Goal: Task Accomplishment & Management: Manage account settings

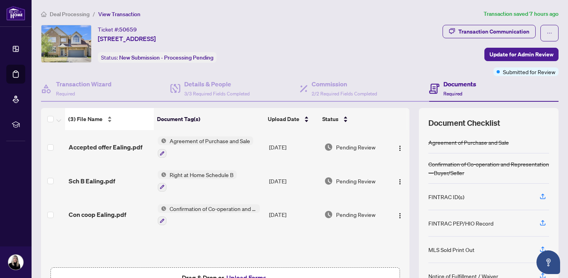
scroll to position [52, 0]
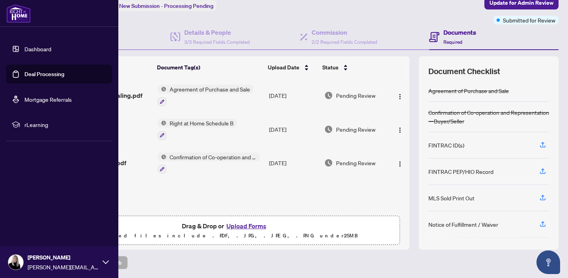
click at [32, 74] on link "Deal Processing" at bounding box center [44, 74] width 40 height 7
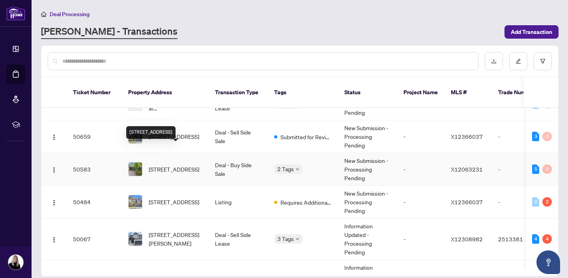
scroll to position [30, 0]
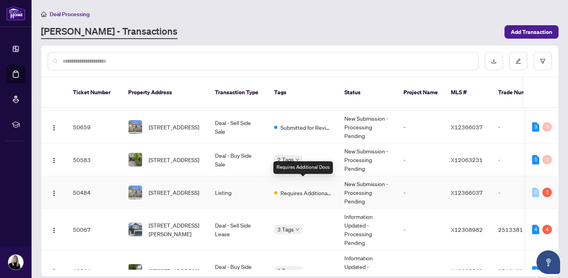
click at [293, 189] on span "Requires Additional Docs" at bounding box center [306, 193] width 51 height 9
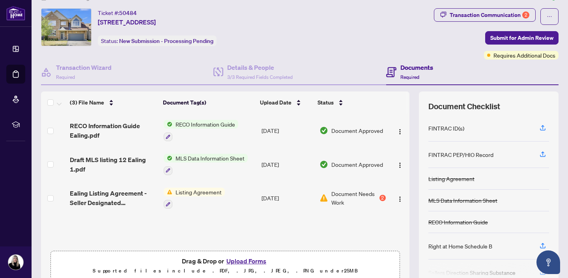
scroll to position [21, 0]
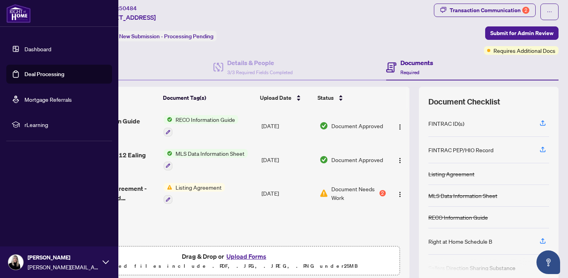
click at [34, 73] on link "Deal Processing" at bounding box center [44, 74] width 40 height 7
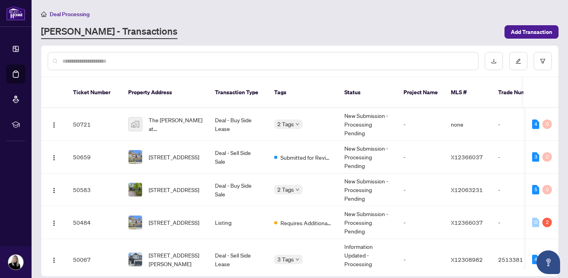
click at [178, 64] on input "text" at bounding box center [267, 61] width 410 height 9
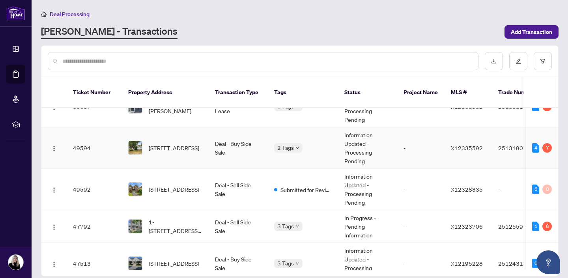
scroll to position [154, 0]
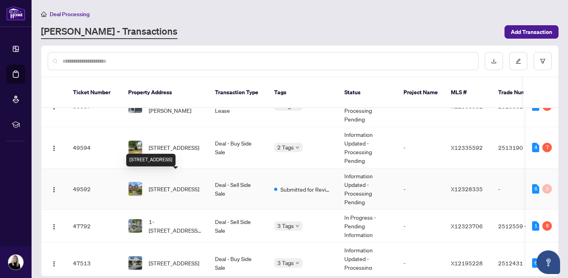
click at [169, 185] on span "[STREET_ADDRESS]" at bounding box center [174, 189] width 51 height 9
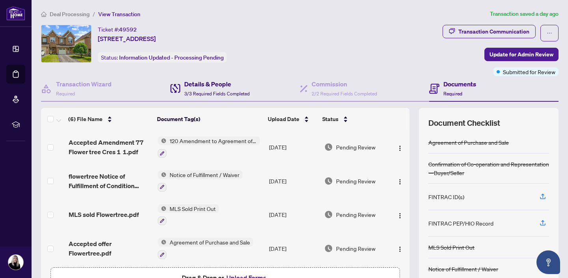
click at [215, 82] on h4 "Details & People" at bounding box center [217, 83] width 66 height 9
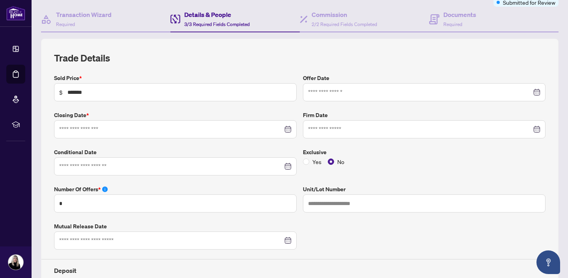
type input "**********"
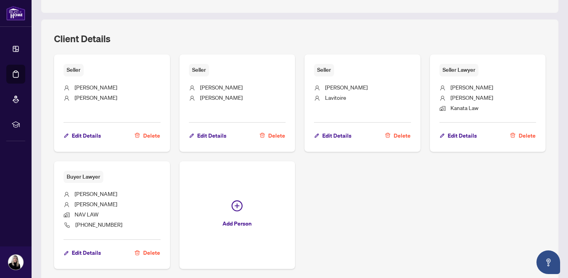
scroll to position [409, 0]
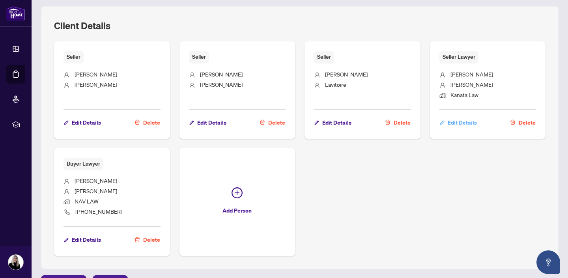
click at [463, 120] on span "Edit Details" at bounding box center [462, 122] width 29 height 13
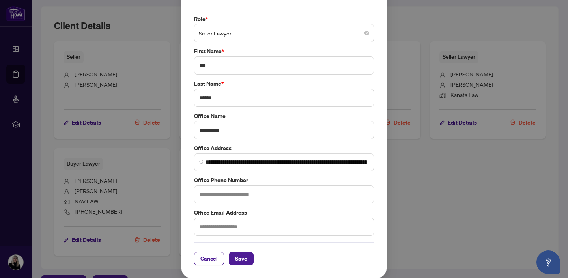
scroll to position [0, 0]
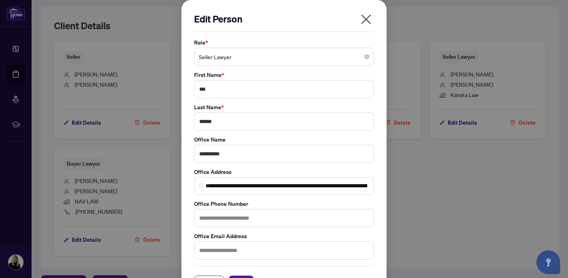
click at [367, 18] on icon "close" at bounding box center [367, 20] width 10 height 10
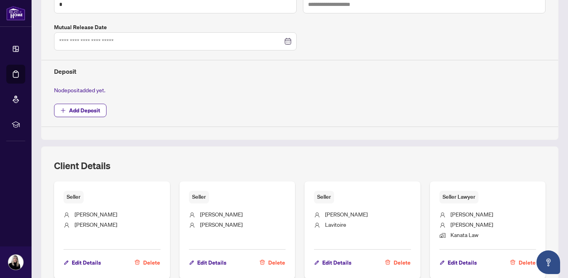
scroll to position [268, 0]
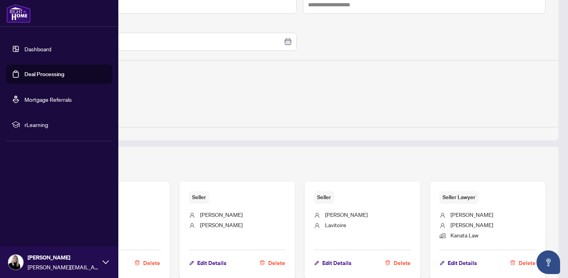
click at [45, 75] on link "Deal Processing" at bounding box center [44, 74] width 40 height 7
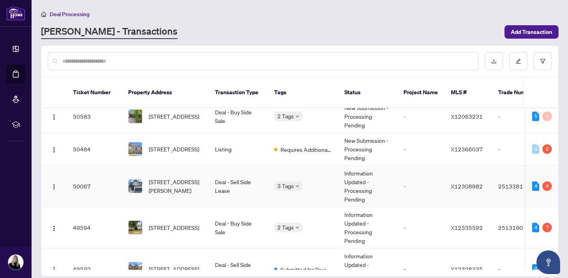
scroll to position [75, 0]
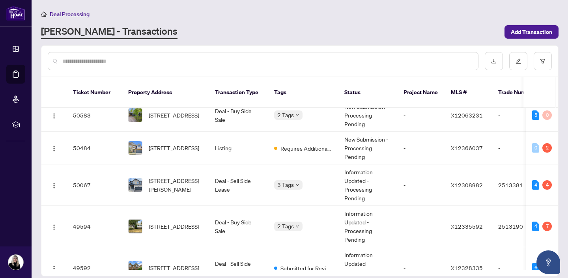
click at [126, 61] on input "text" at bounding box center [267, 61] width 410 height 9
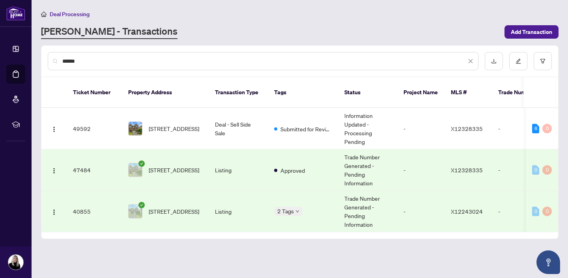
scroll to position [0, 0]
type input "******"
click at [172, 166] on span "[STREET_ADDRESS]" at bounding box center [174, 170] width 51 height 9
